Goal: Information Seeking & Learning: Understand process/instructions

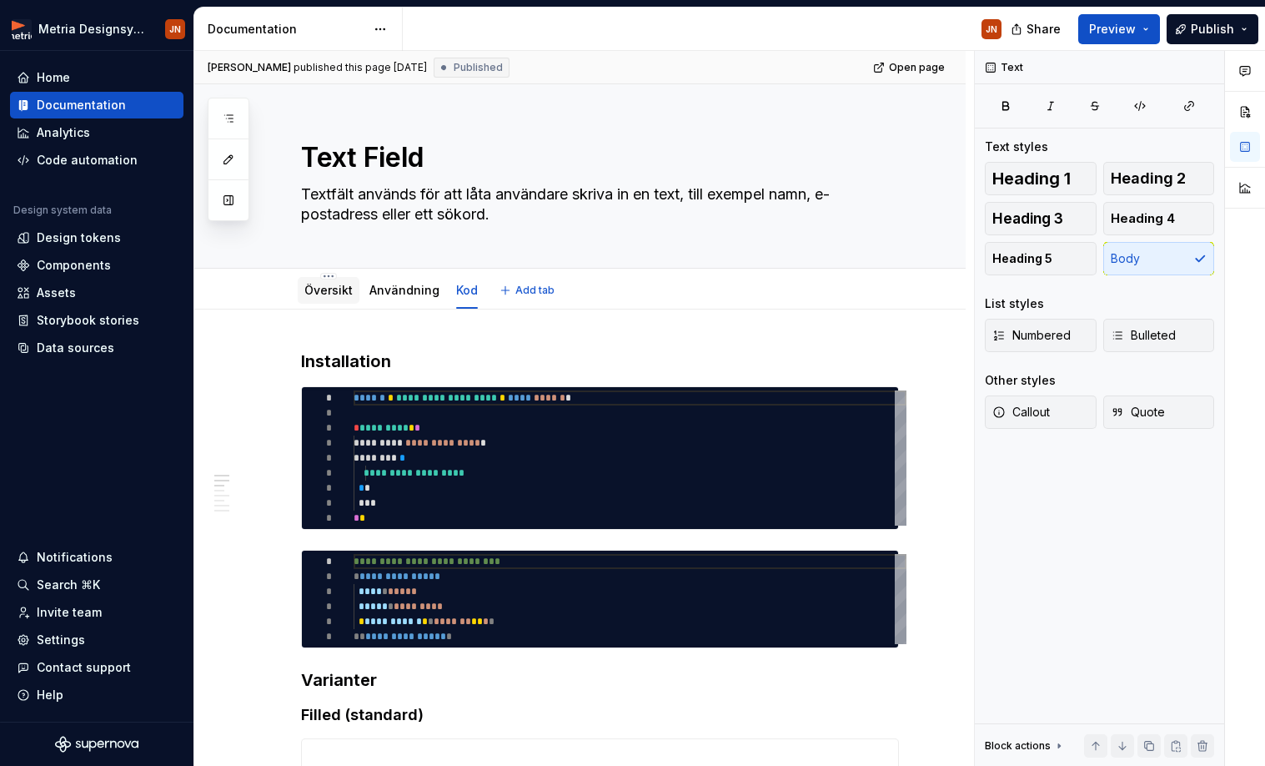
click at [344, 294] on link "Översikt" at bounding box center [328, 290] width 48 height 14
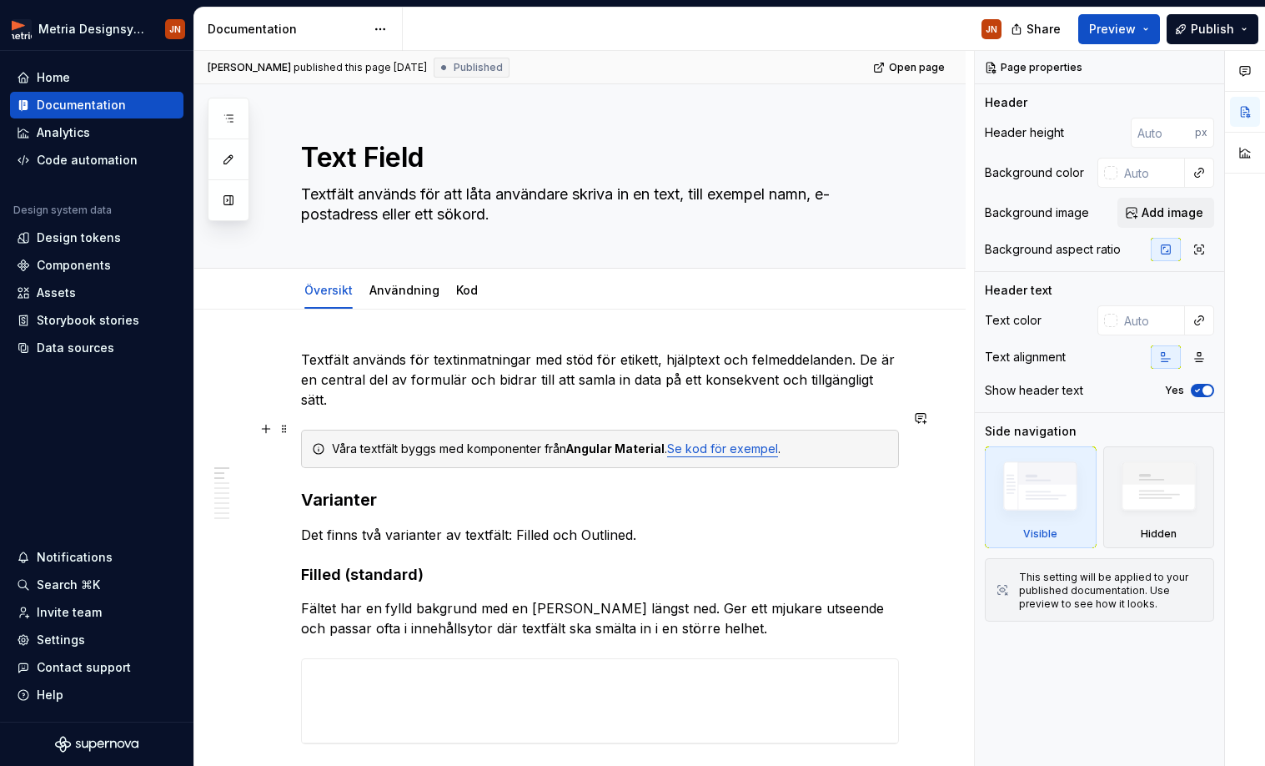
click at [408, 440] on div "Våra textfält byggs med komponenter från Angular Material . Se kod för exempel ." at bounding box center [610, 448] width 556 height 17
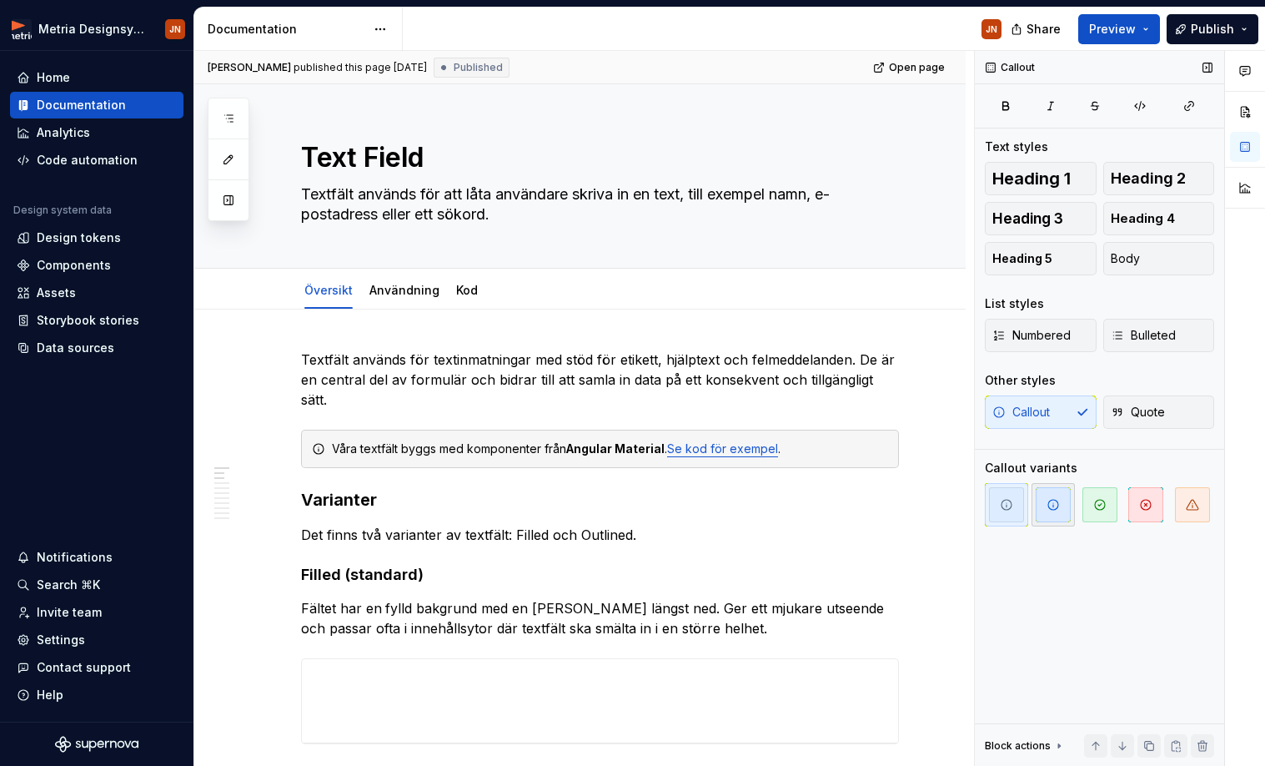
click at [1053, 507] on icon "button" at bounding box center [1053, 504] width 13 height 13
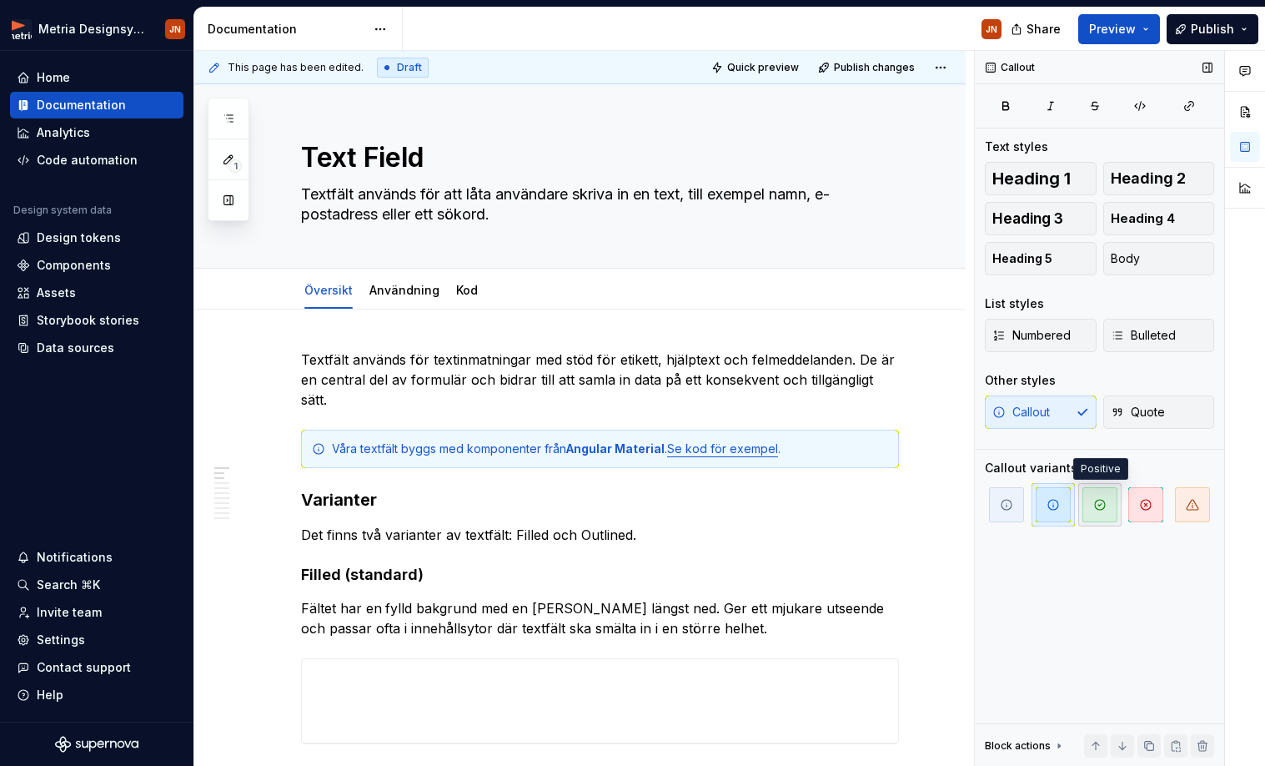
click at [1097, 501] on icon "button" at bounding box center [1099, 504] width 13 height 13
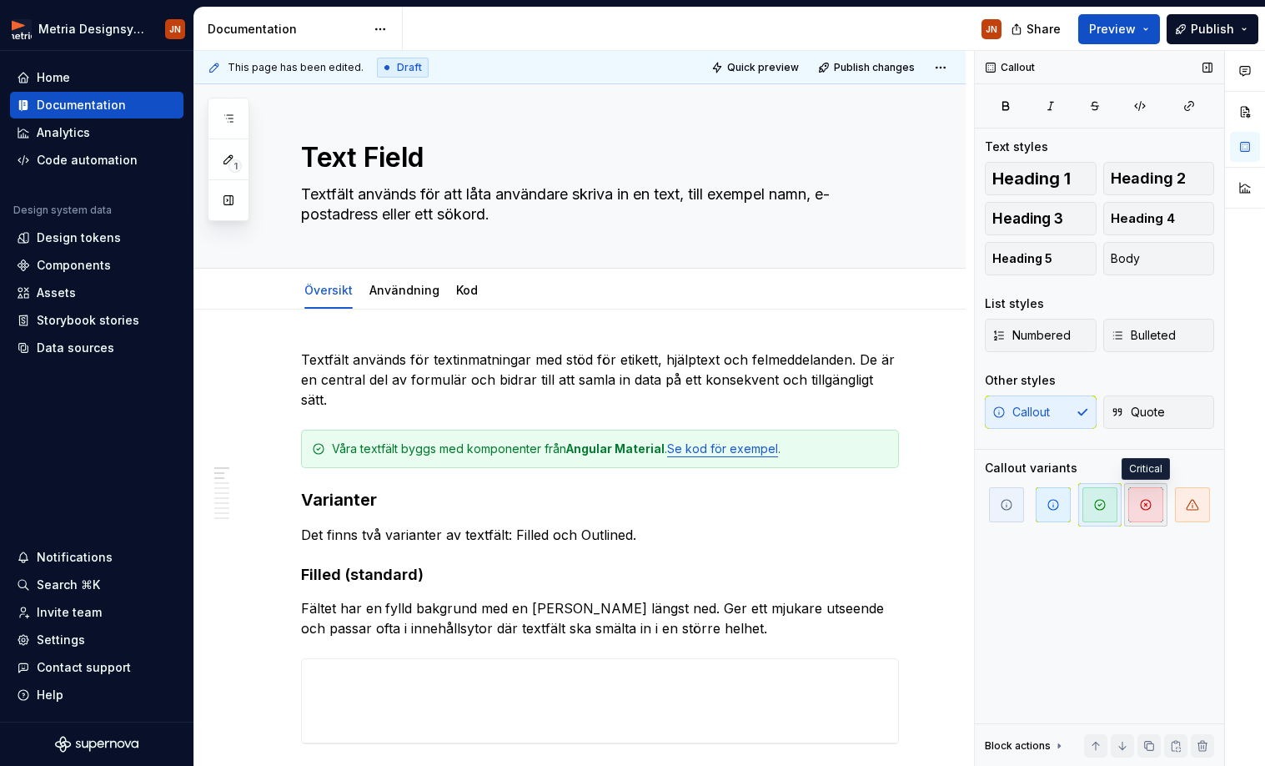
click at [1154, 510] on span "button" at bounding box center [1145, 504] width 35 height 35
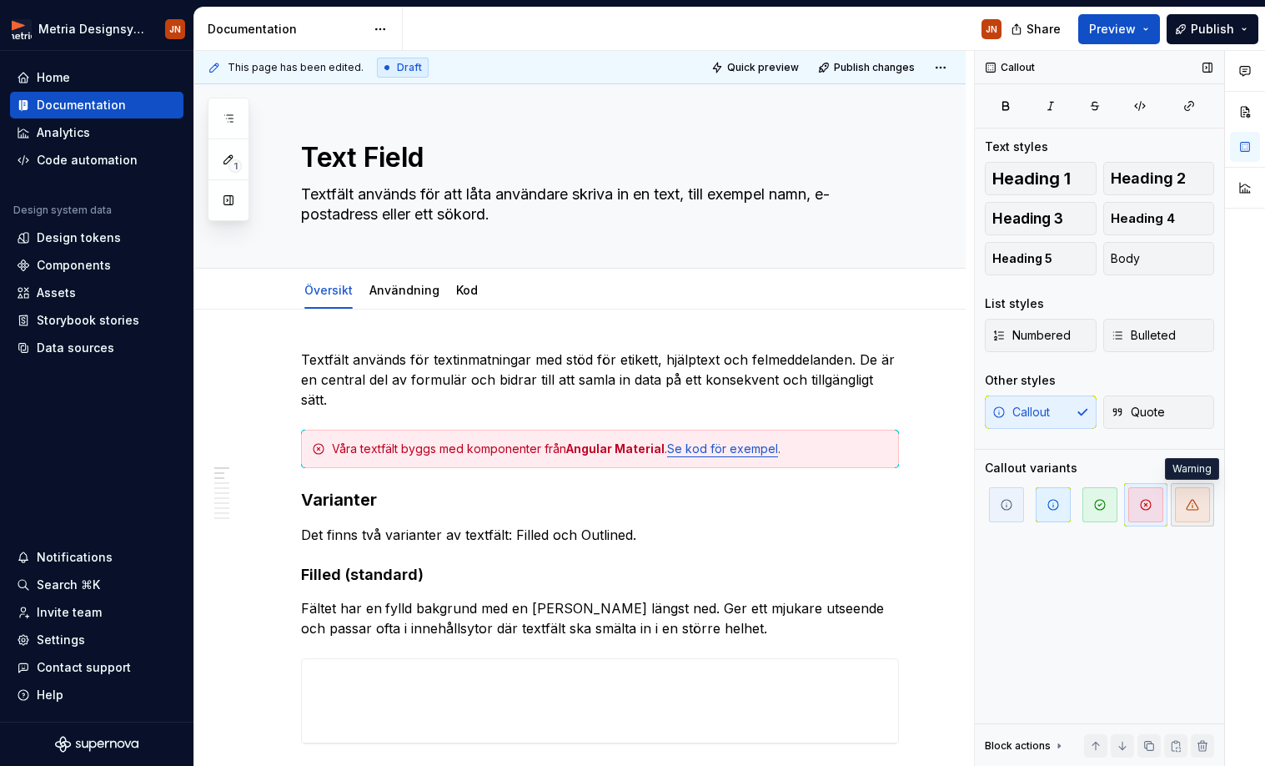
click at [1190, 513] on span "button" at bounding box center [1192, 504] width 35 height 35
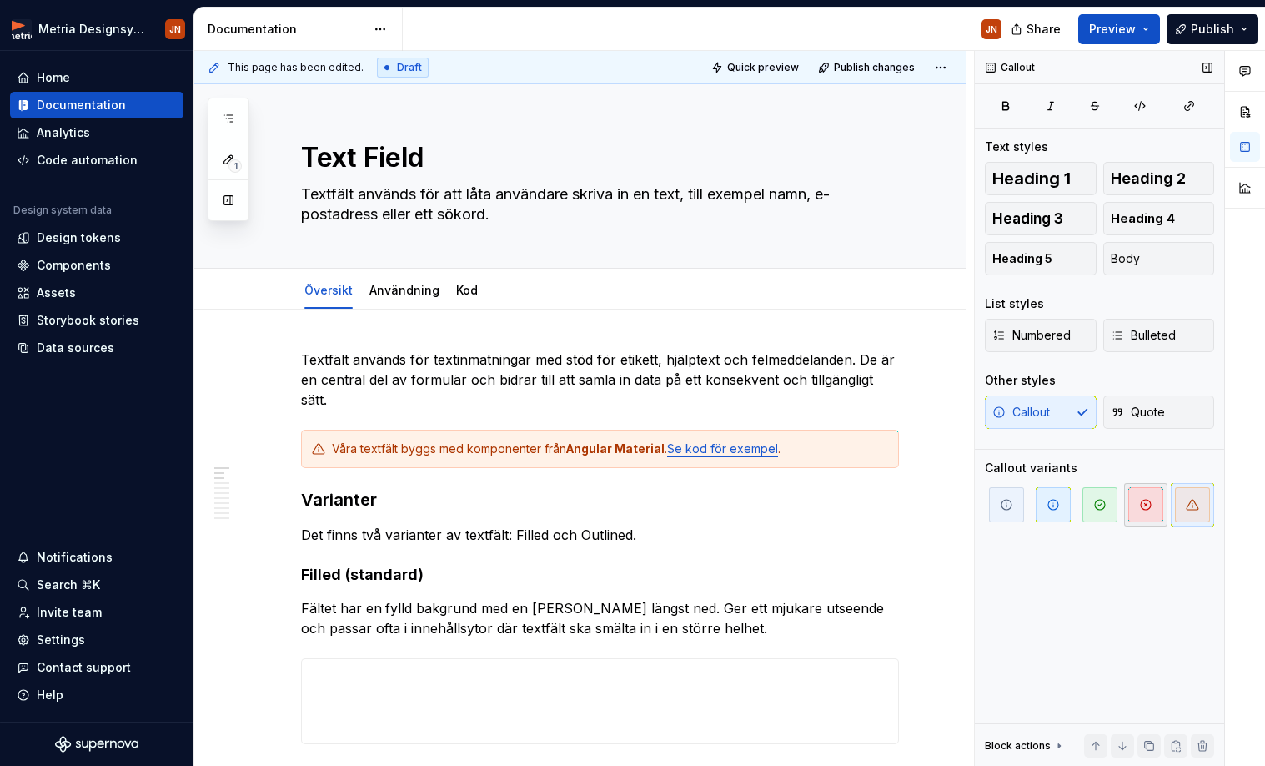
click at [1159, 517] on span "button" at bounding box center [1145, 504] width 35 height 35
click at [1075, 520] on div at bounding box center [1099, 504] width 229 height 43
click at [1052, 520] on span "button" at bounding box center [1053, 504] width 35 height 35
drag, startPoint x: 1000, startPoint y: 488, endPoint x: 994, endPoint y: 470, distance: 19.3
click at [999, 488] on span "button" at bounding box center [1006, 504] width 35 height 35
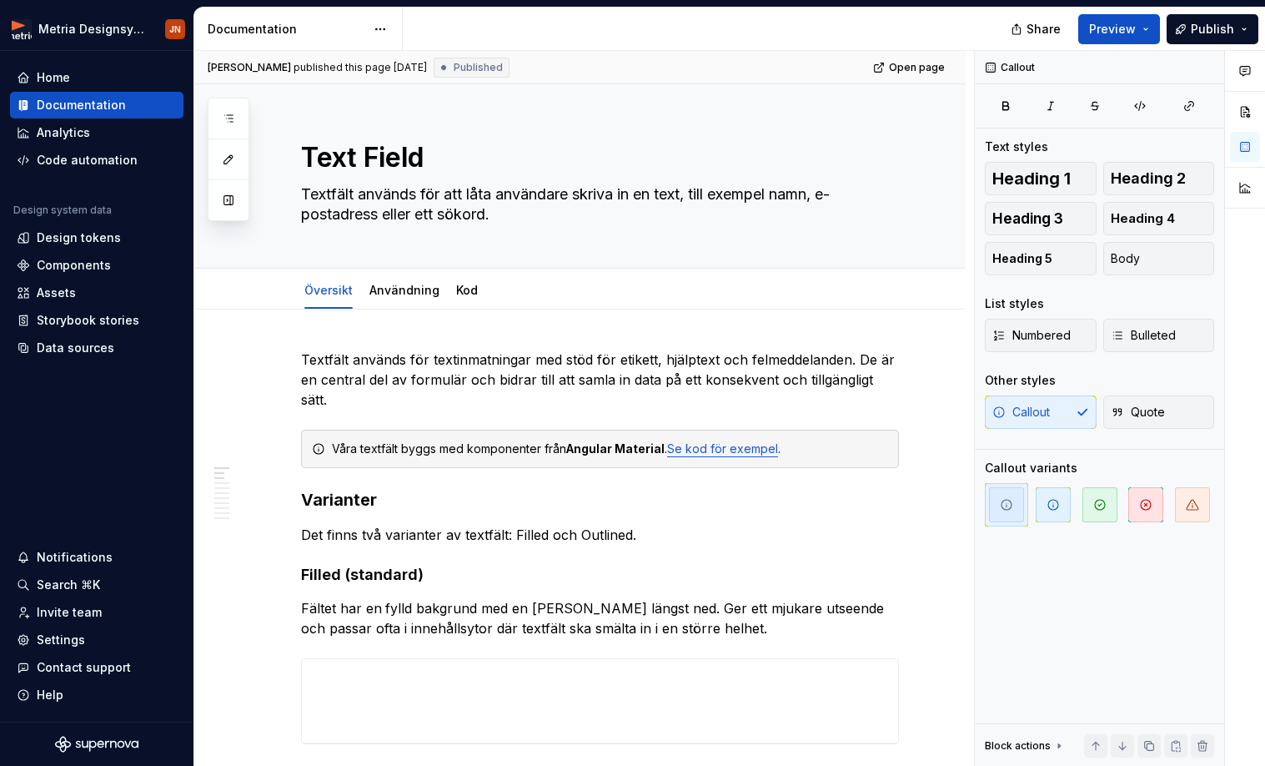
type textarea "*"
